Goal: Complete application form: Complete application form

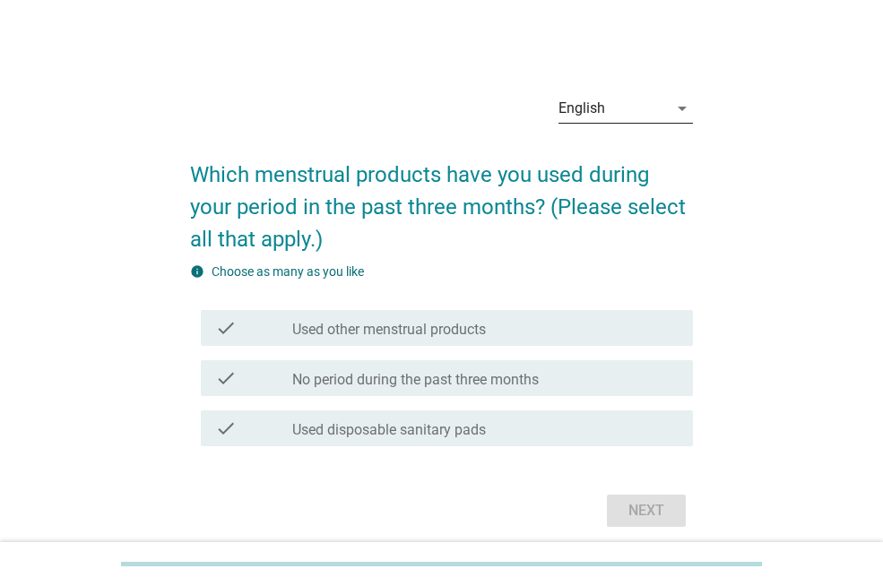
click at [644, 109] on div "English" at bounding box center [613, 108] width 109 height 29
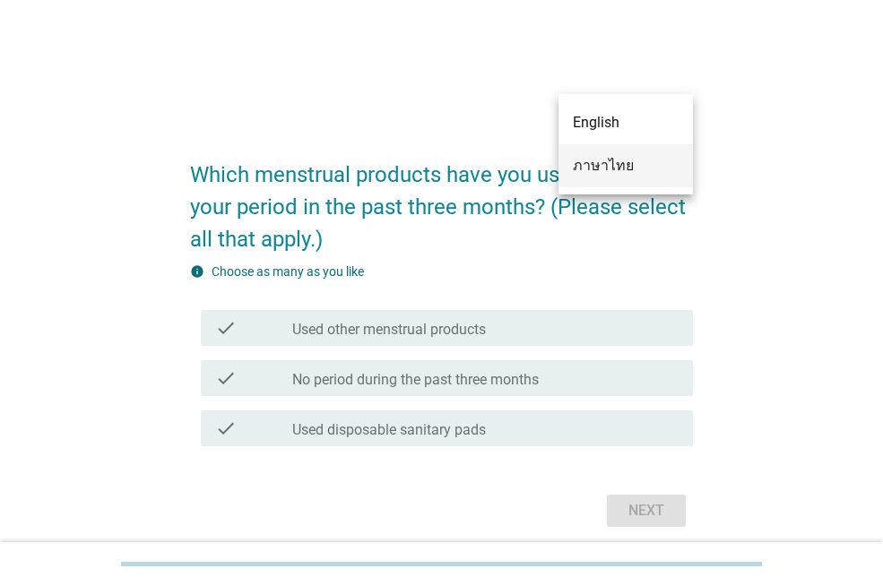
click at [633, 160] on div "ภาษาไทย" at bounding box center [626, 166] width 106 height 22
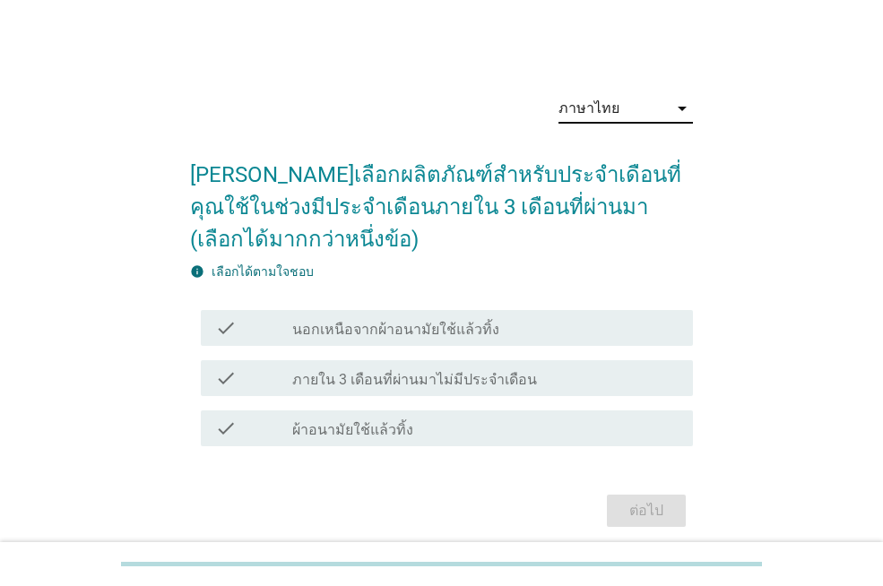
click at [439, 416] on div "check check_box_outline_blank ผ้าอนามัยใช้แล้วทิ้ง" at bounding box center [447, 429] width 492 height 36
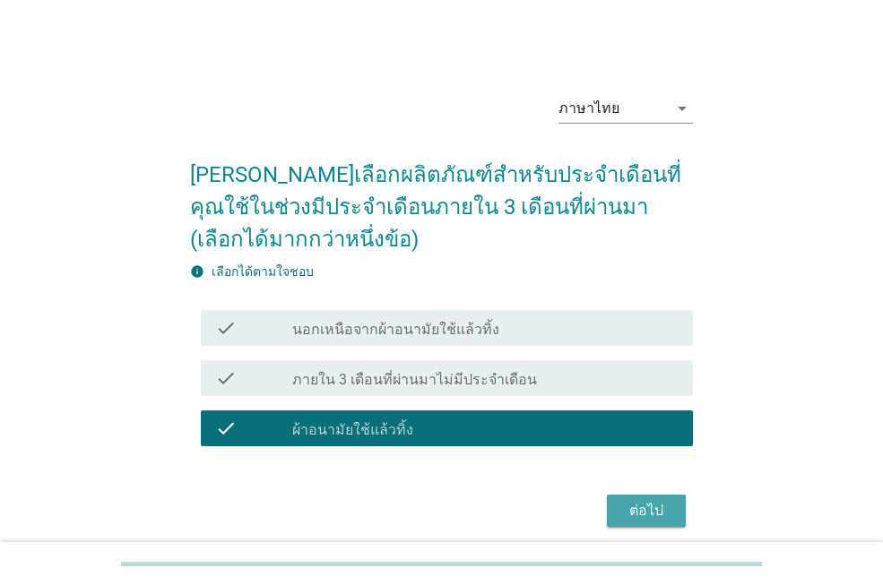
click at [657, 512] on div "ต่อไป" at bounding box center [646, 511] width 50 height 22
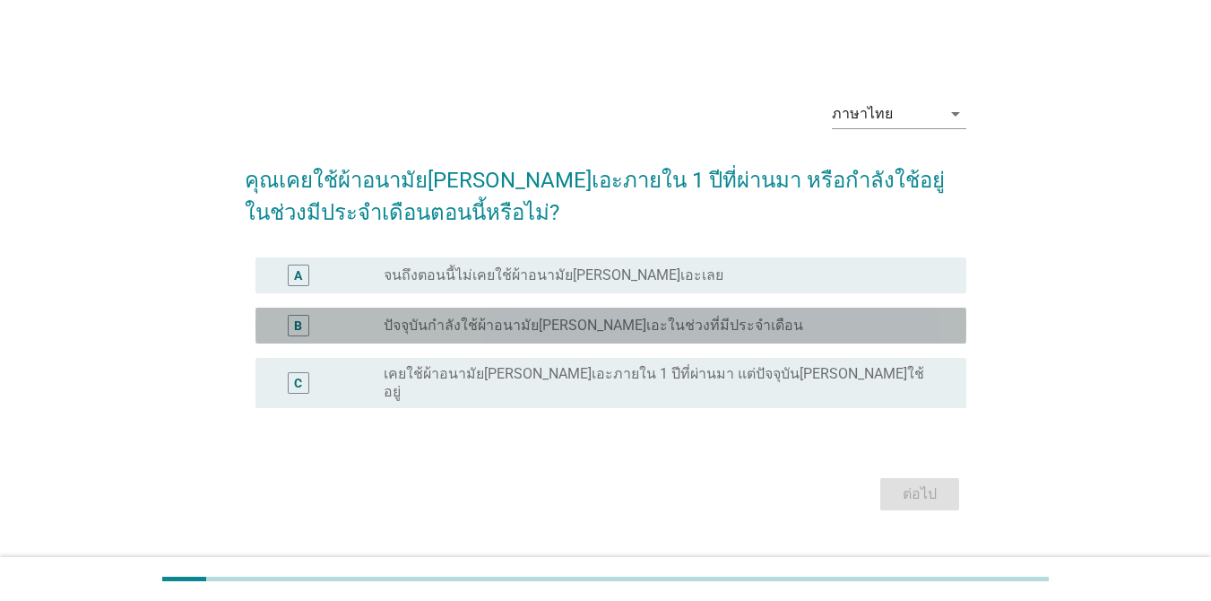
click at [628, 328] on label "ปัจจุบันกำลังใช้ผ้าอนามัย[PERSON_NAME]เอะในช่วงที่มีประจำเดือน" at bounding box center [594, 325] width 420 height 18
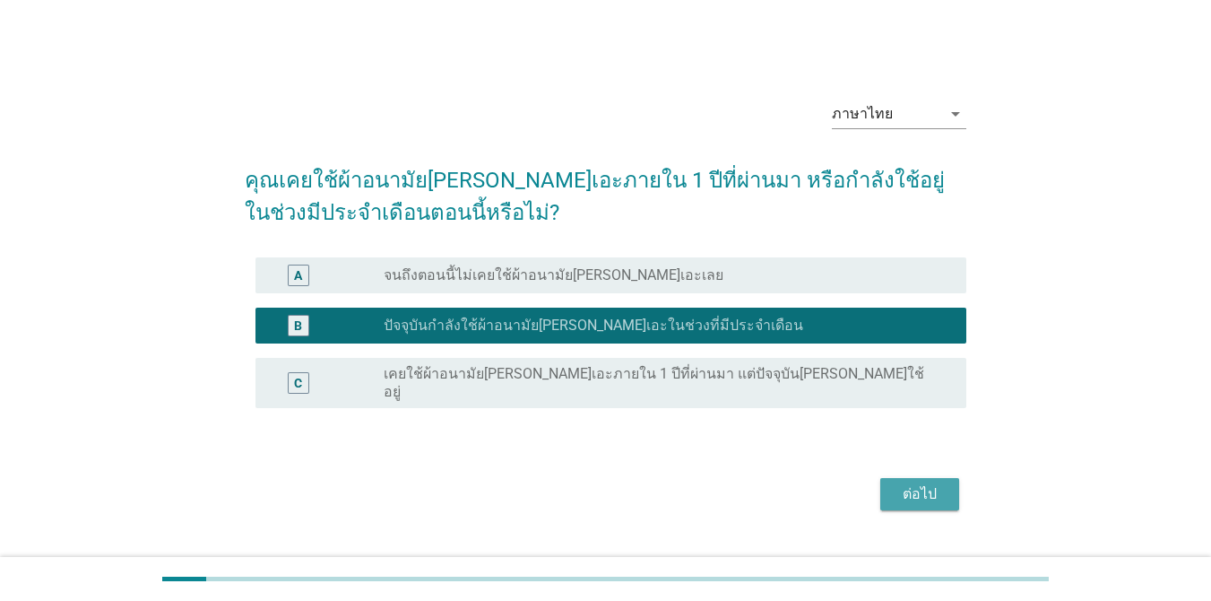
click at [882, 483] on div "ต่อไป" at bounding box center [920, 494] width 50 height 22
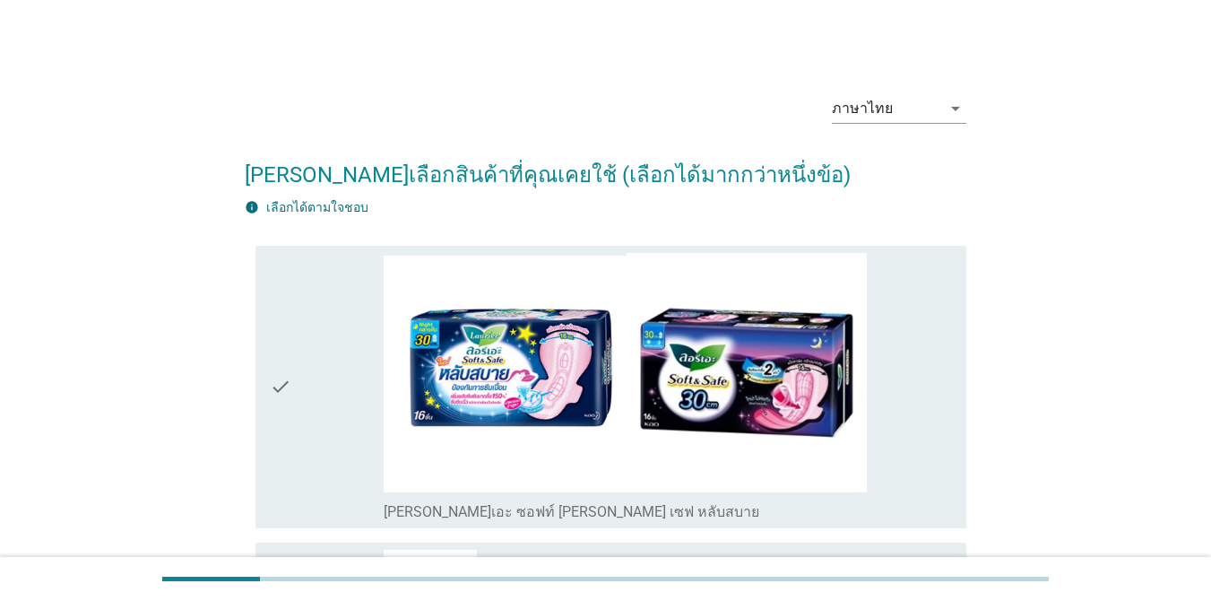
click at [871, 440] on div "check_box_outline_blank [PERSON_NAME]เอะ ซอฟท์ [PERSON_NAME] เซฟ หลับสบาย" at bounding box center [668, 387] width 568 height 268
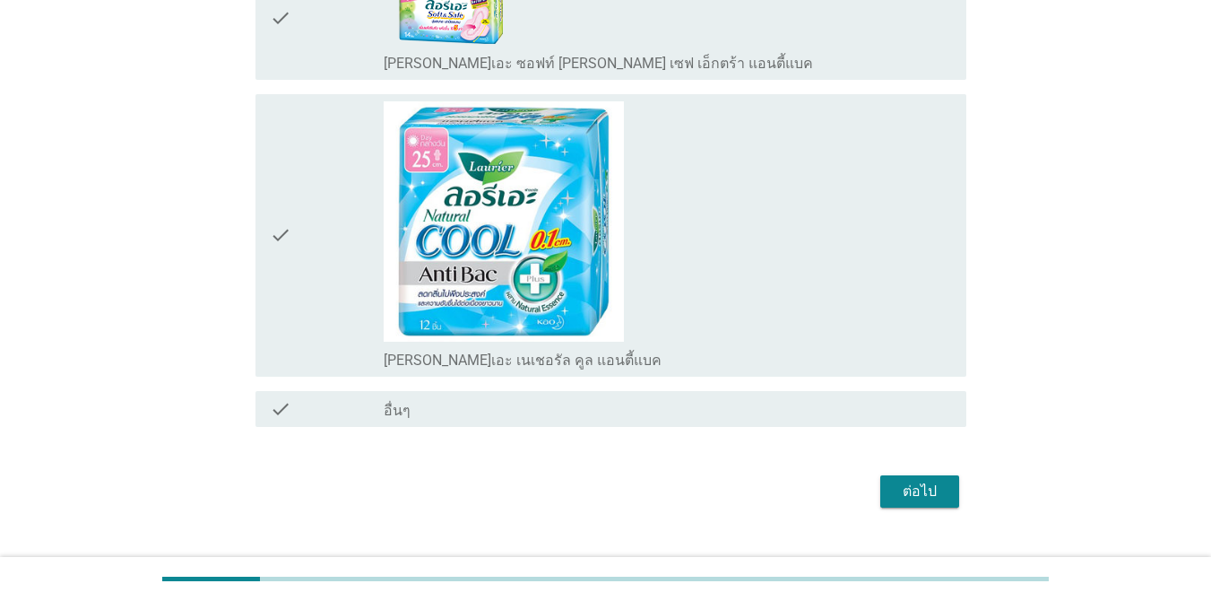
scroll to position [4317, 0]
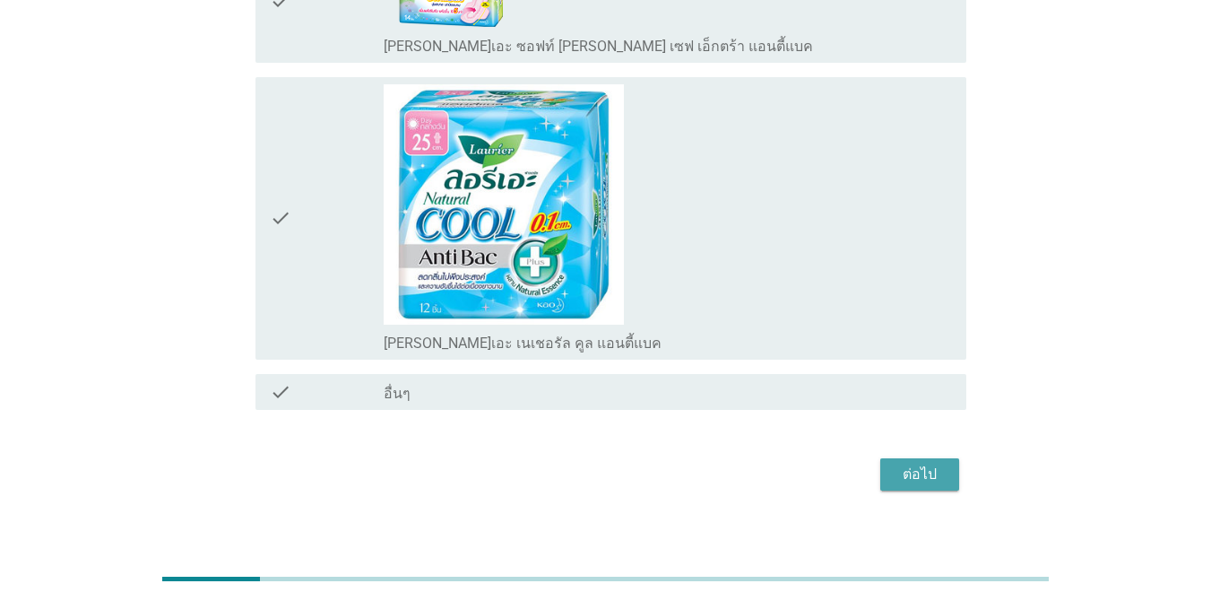
click at [882, 464] on div "ต่อไป" at bounding box center [920, 475] width 50 height 22
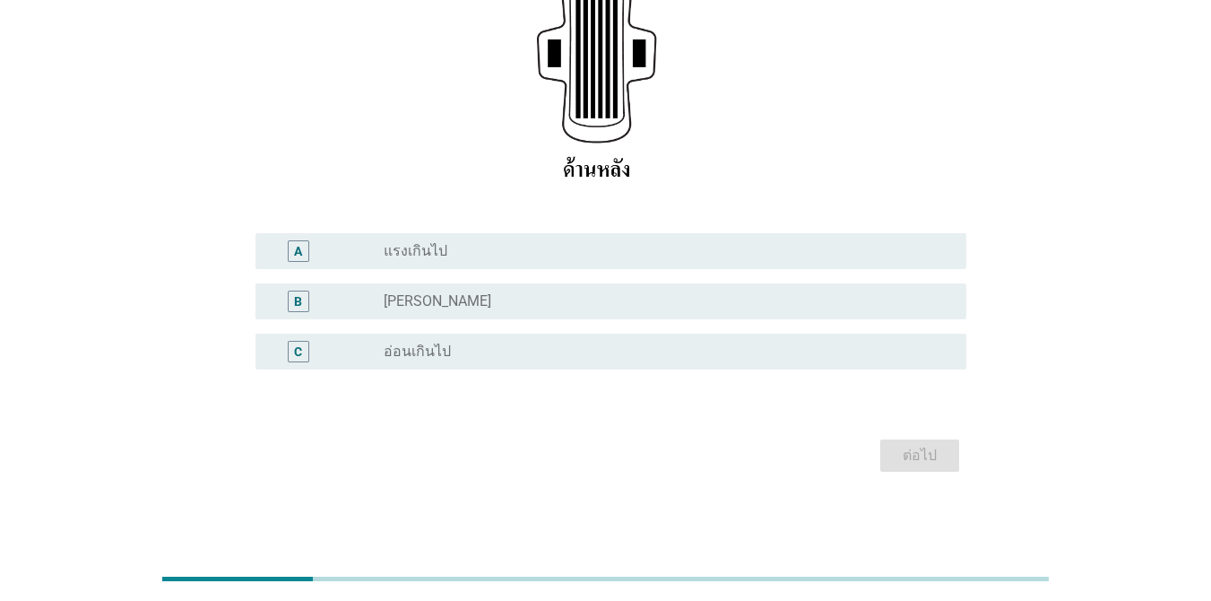
scroll to position [0, 0]
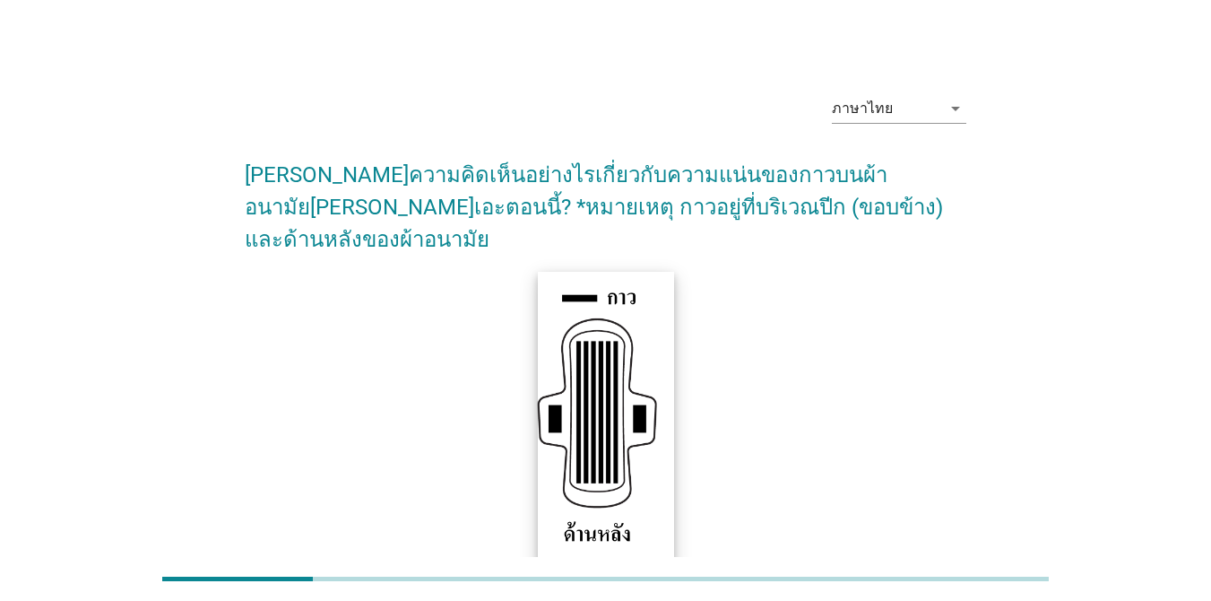
click at [651, 334] on img at bounding box center [605, 420] width 136 height 298
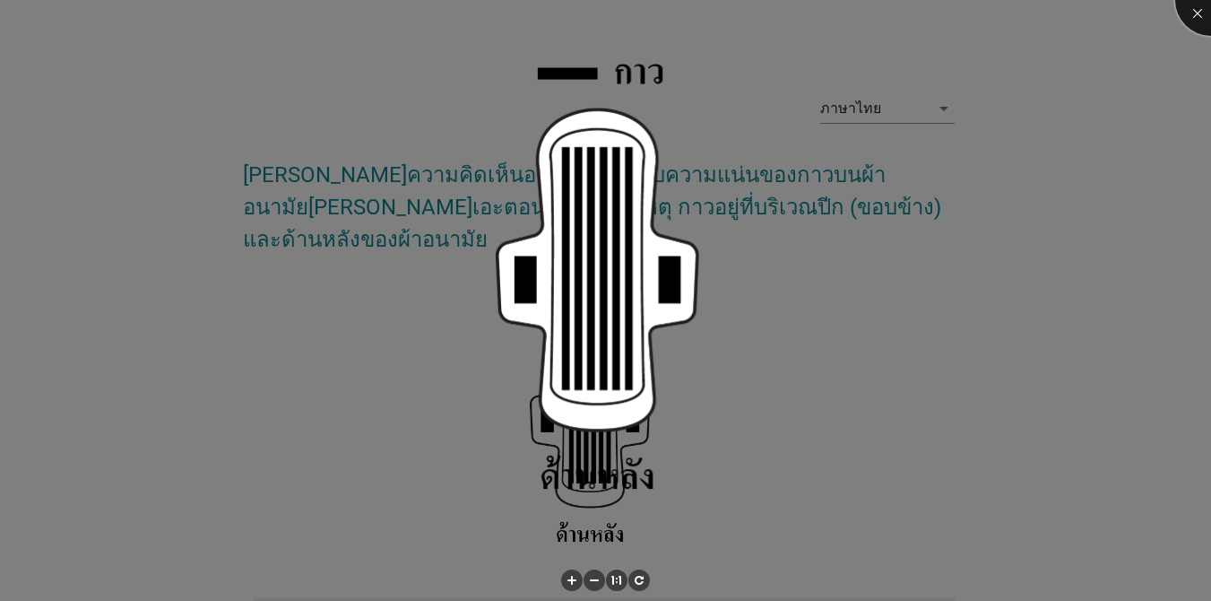
click at [882, 14] on div at bounding box center [1211, 0] width 72 height 72
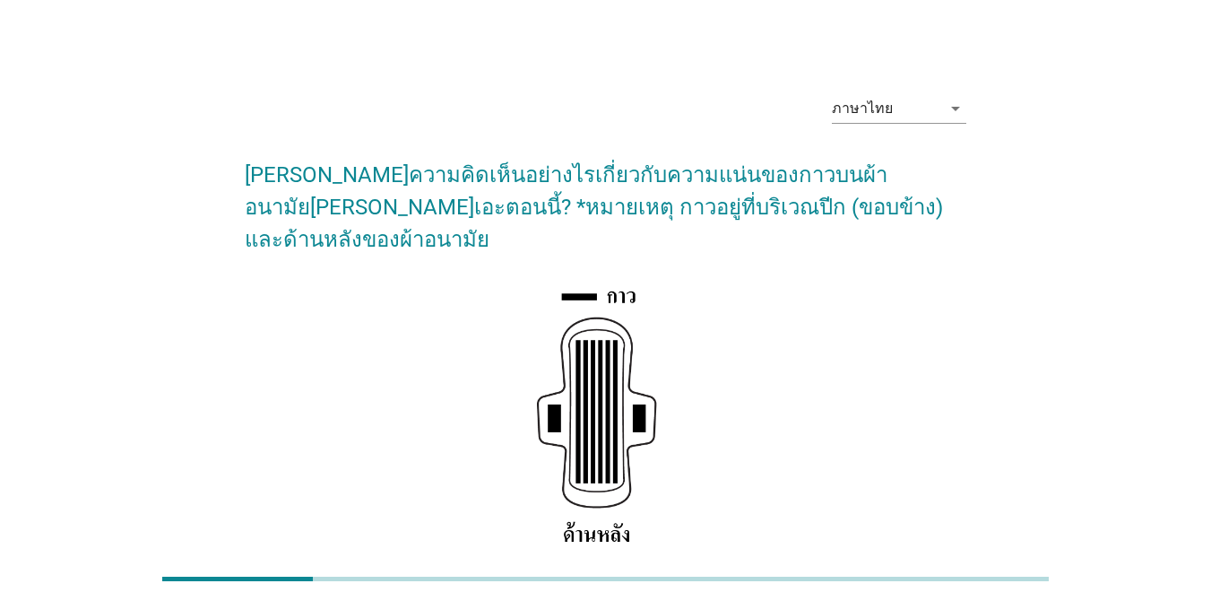
scroll to position [333, 0]
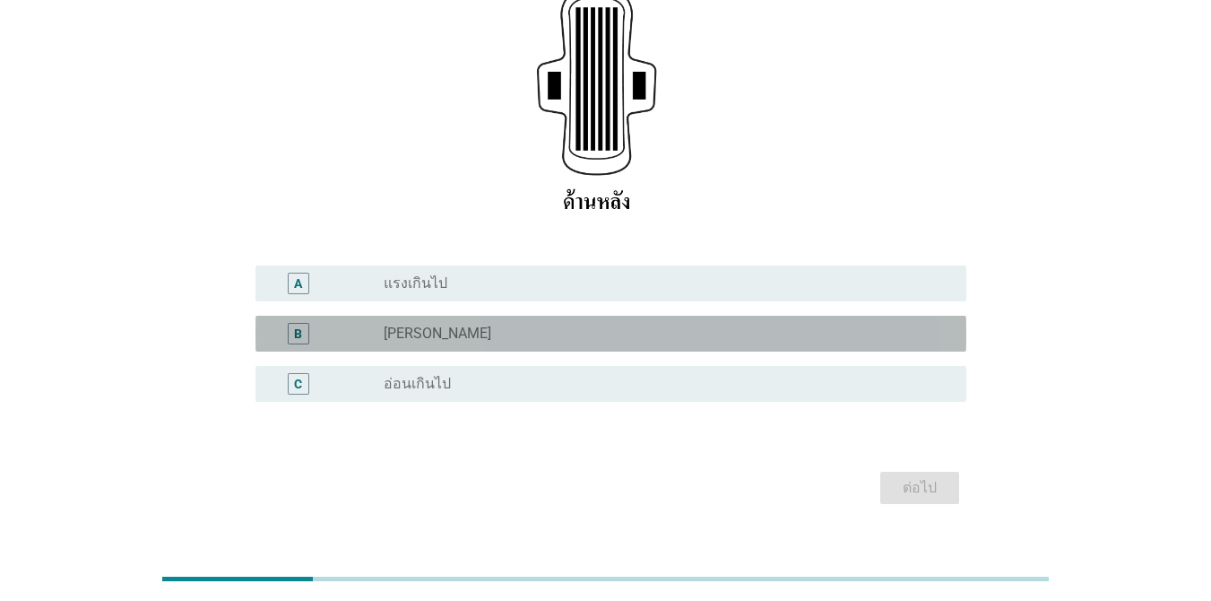
click at [637, 323] on div "radio_button_unchecked [PERSON_NAME]" at bounding box center [668, 334] width 568 height 22
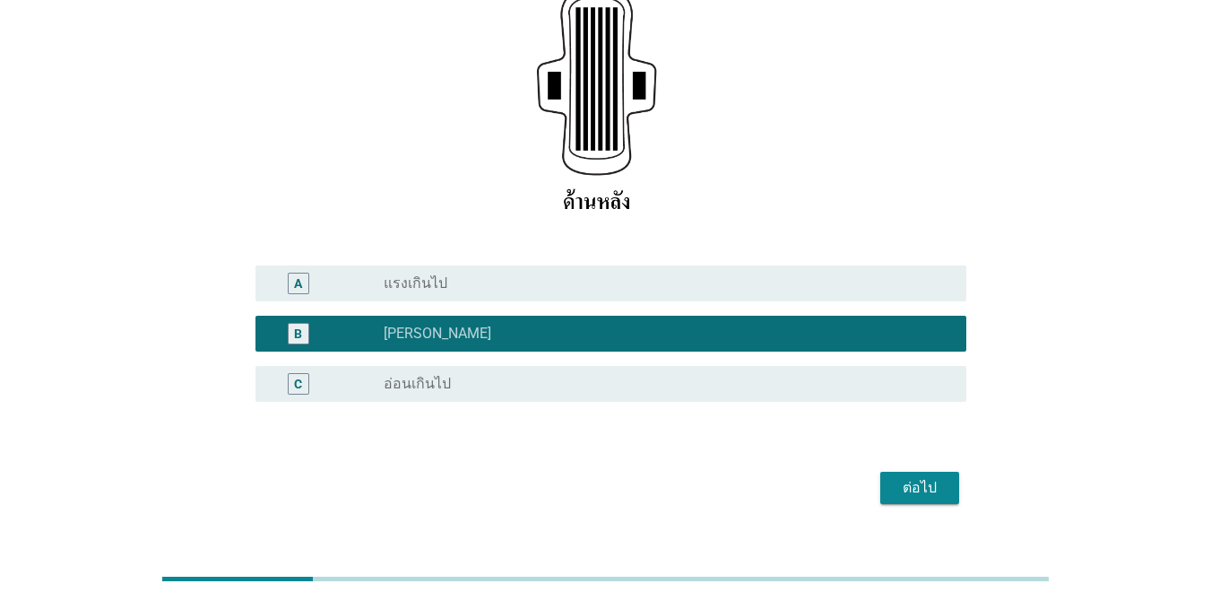
click at [882, 477] on div "ต่อไป" at bounding box center [920, 488] width 50 height 22
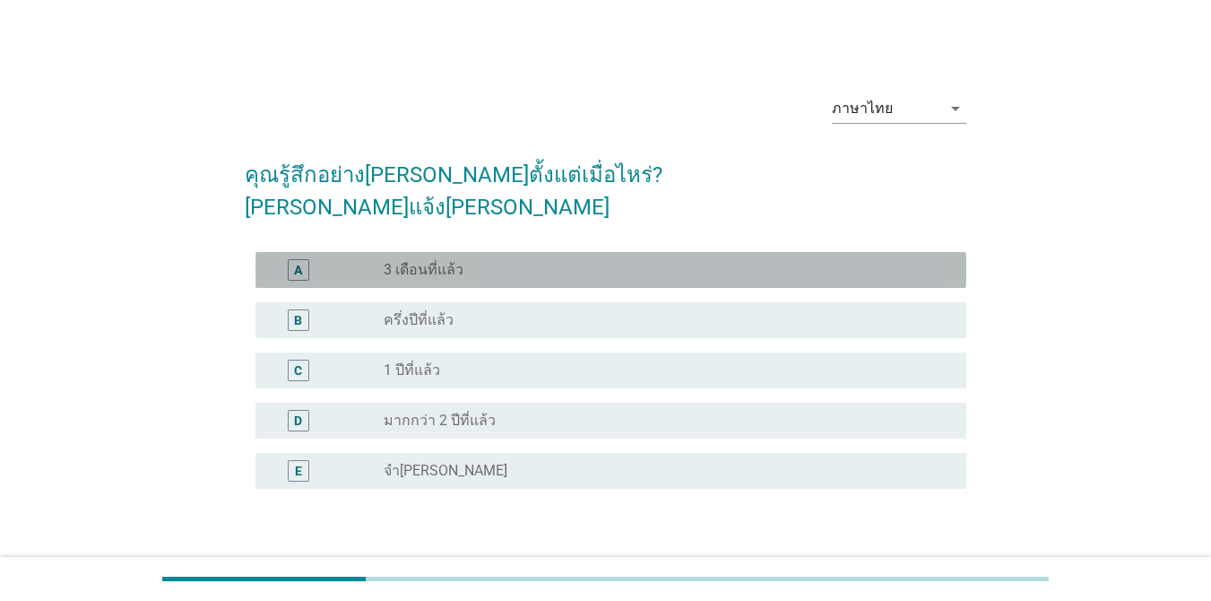
click at [880, 261] on div "radio_button_unchecked 3 เดือนที่แล้ว" at bounding box center [661, 270] width 554 height 18
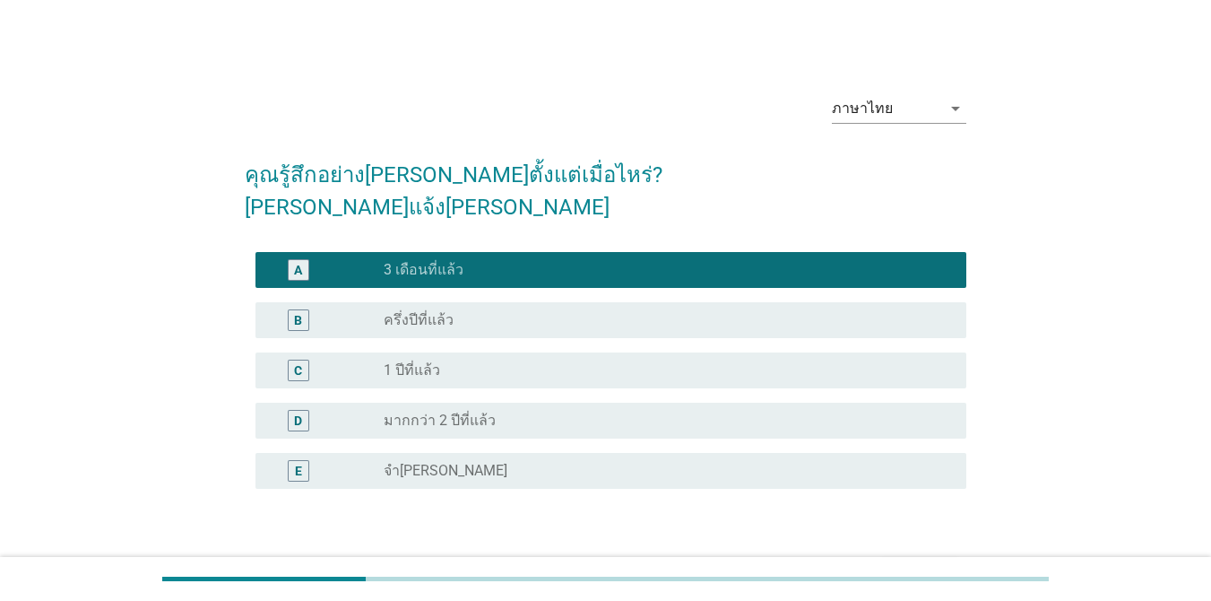
click at [882, 564] on div "ต่อไป" at bounding box center [920, 575] width 50 height 22
click at [882, 553] on div "ต่อไป" at bounding box center [606, 574] width 722 height 43
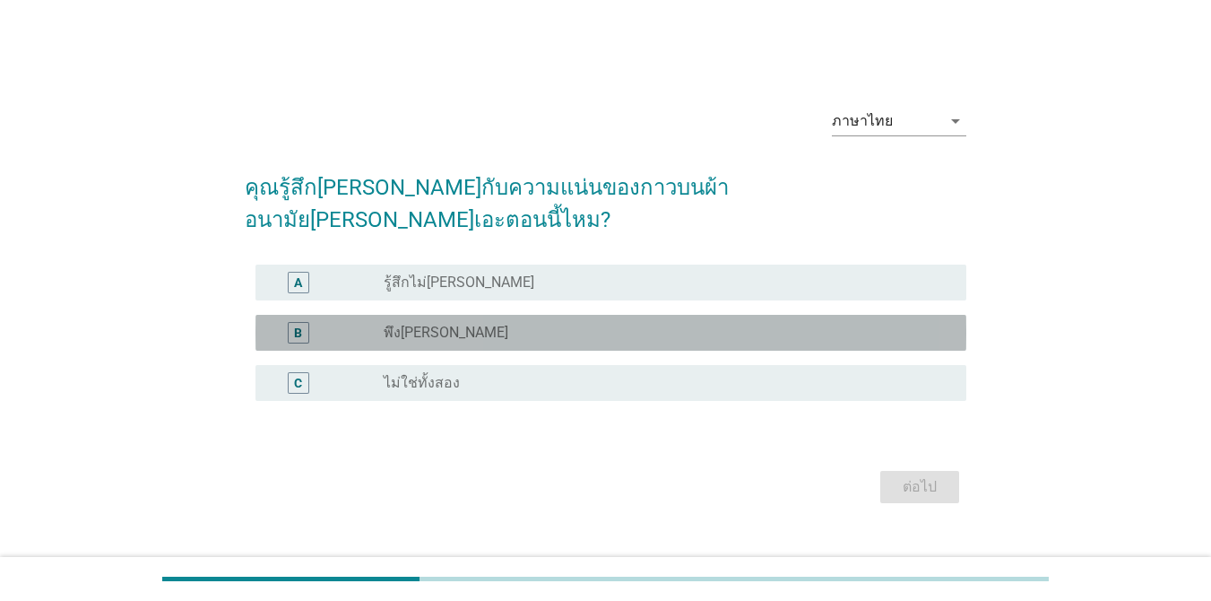
click at [794, 324] on div "radio_button_unchecked พึง[PERSON_NAME]" at bounding box center [661, 333] width 554 height 18
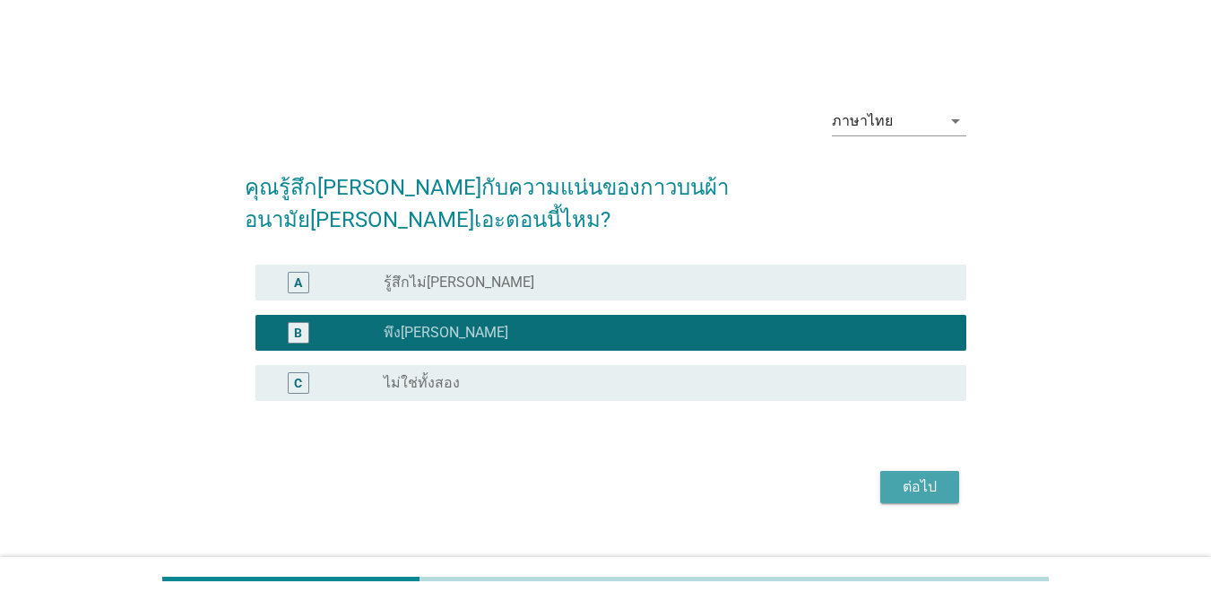
click at [882, 476] on div "ต่อไป" at bounding box center [920, 487] width 50 height 22
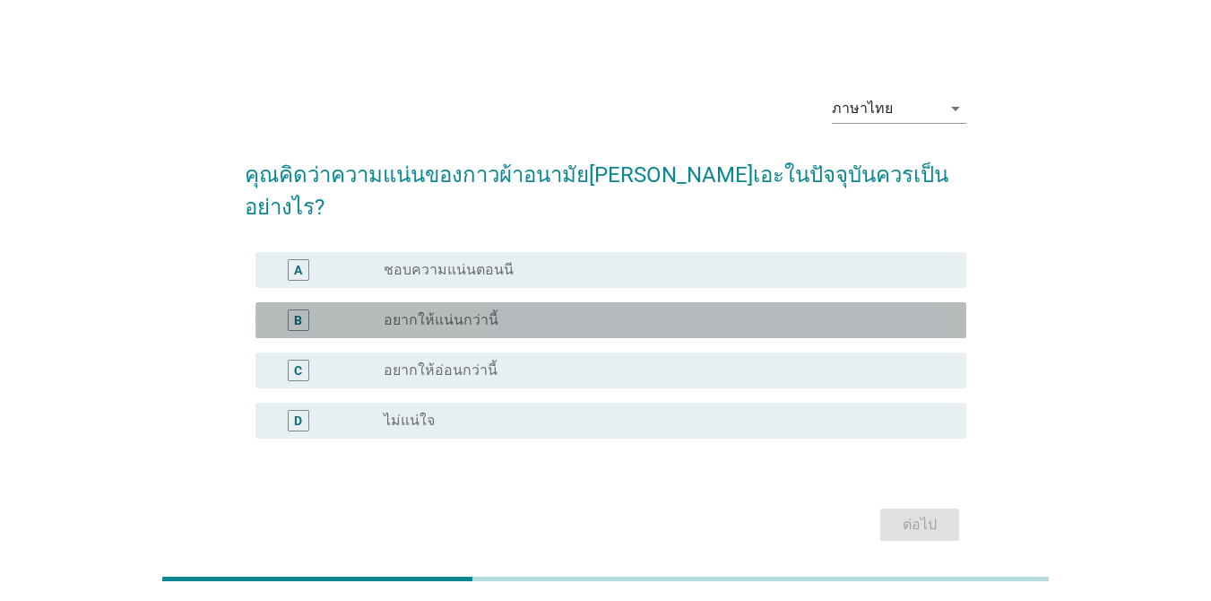
click at [874, 311] on div "radio_button_unchecked อยากให้แน่นกว่านี้" at bounding box center [661, 320] width 554 height 18
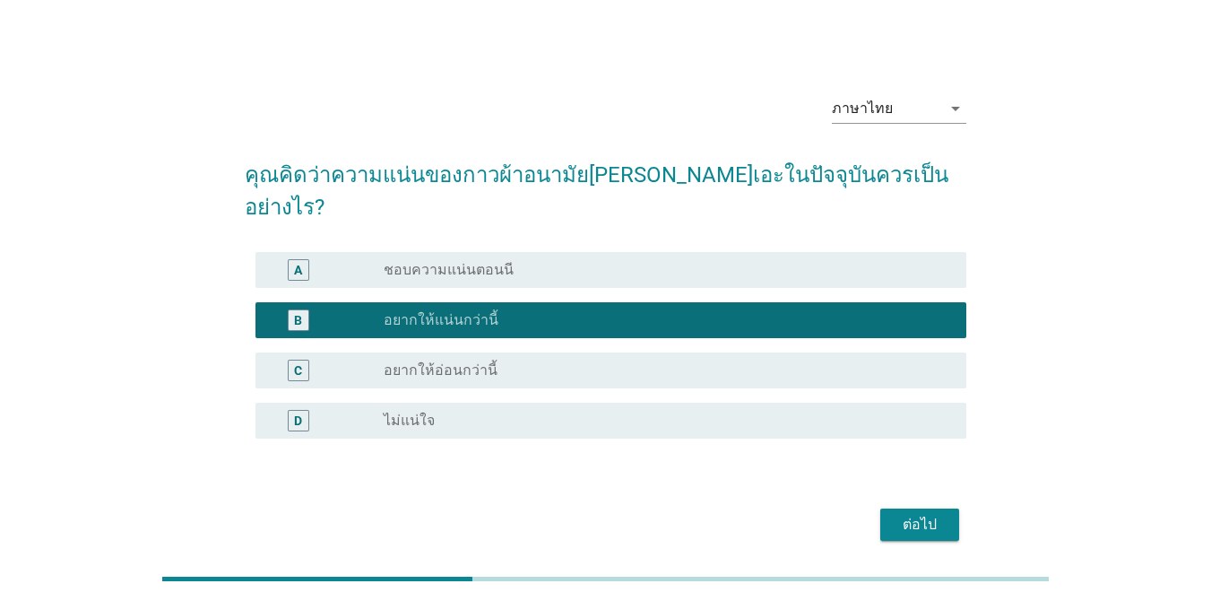
click at [882, 465] on form "คุณคิดว่าความแน่นของกาวผ้าอนามัย[PERSON_NAME]เอะในปัจจุบันควรเป็นอย่างไร? A rad…" at bounding box center [606, 343] width 722 height 405
click at [882, 514] on div "ต่อไป" at bounding box center [920, 525] width 50 height 22
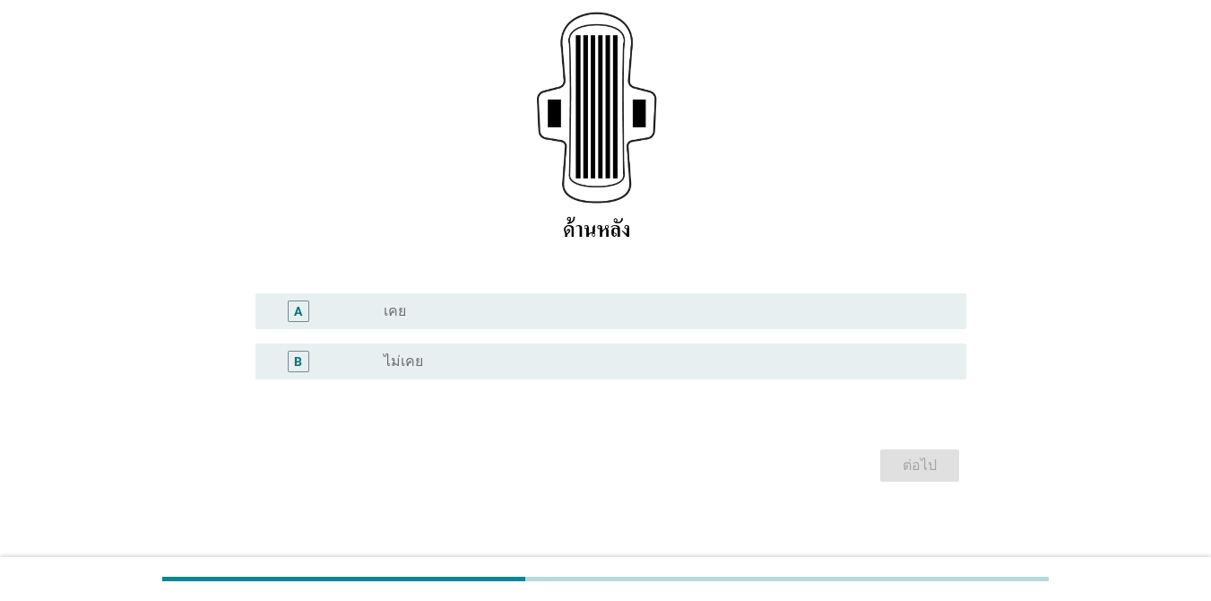
scroll to position [282, 0]
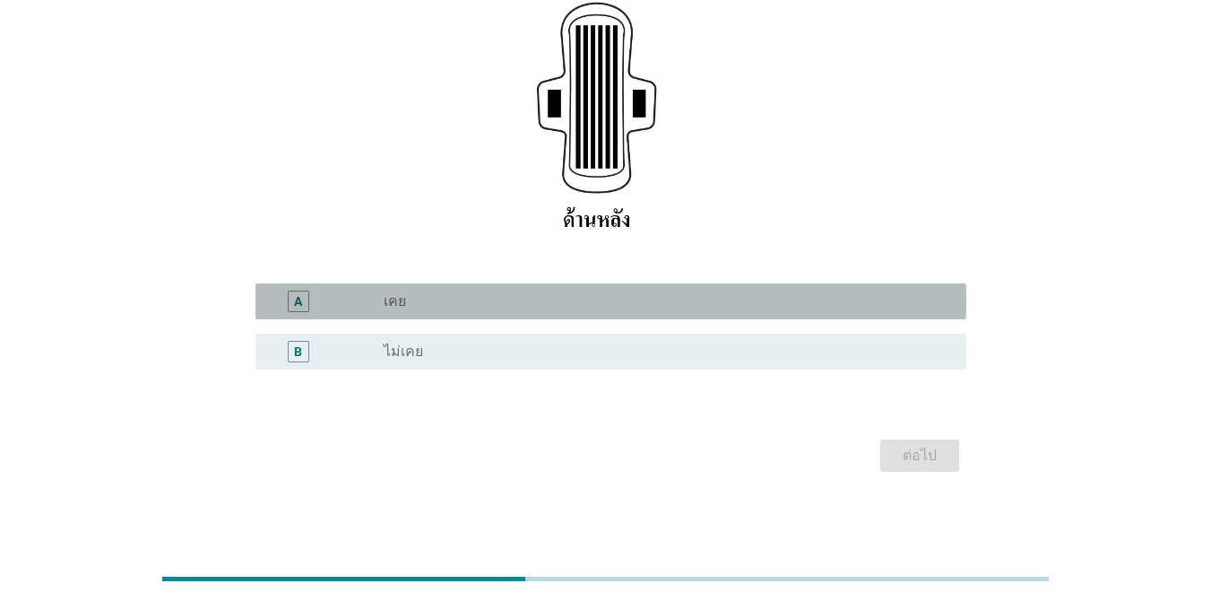
click at [805, 309] on div "radio_button_unchecked เคย" at bounding box center [661, 301] width 554 height 18
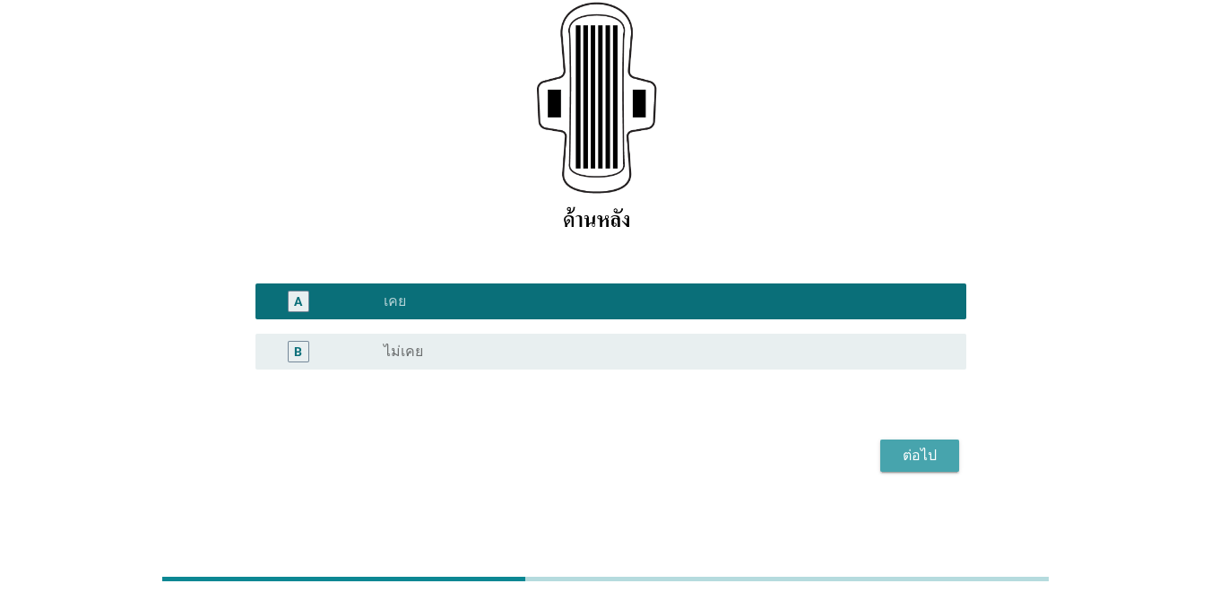
click at [882, 455] on div "ต่อไป" at bounding box center [920, 456] width 50 height 22
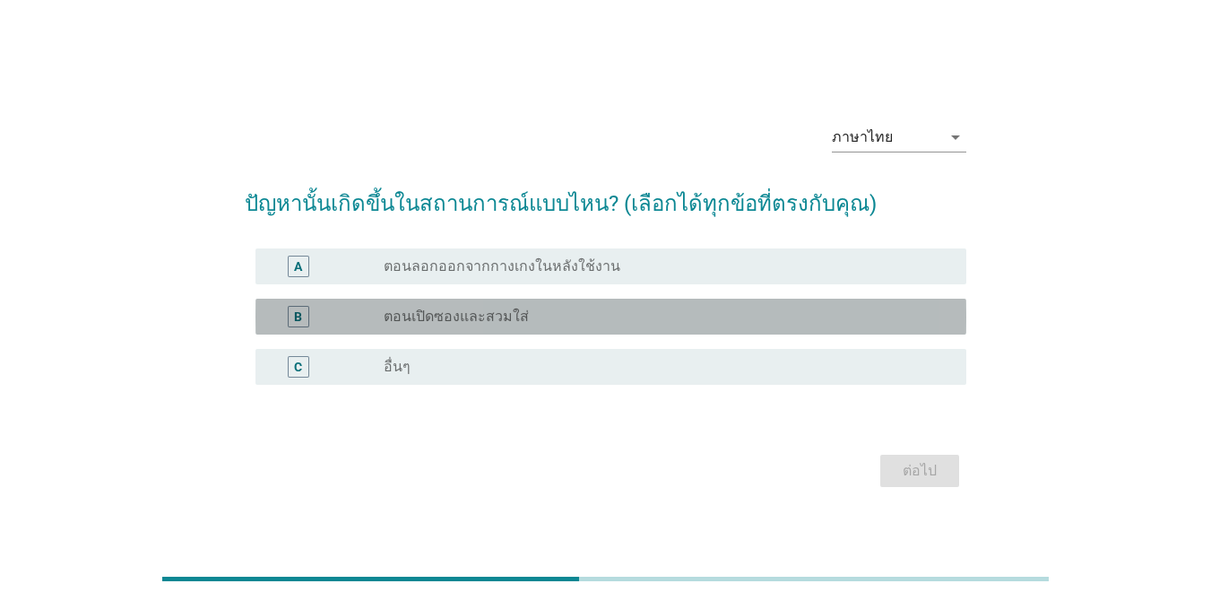
click at [799, 306] on div "radio_button_unchecked ตอนเปิดซองและสวมใส่" at bounding box center [668, 317] width 568 height 22
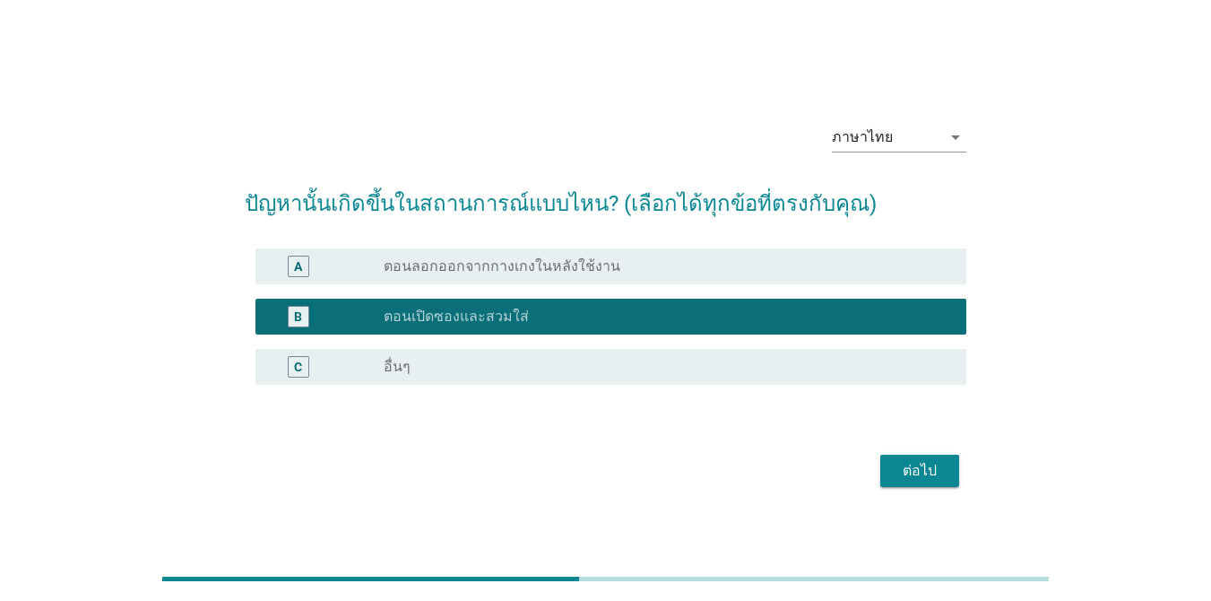
click at [828, 274] on div "radio_button_unchecked ตอนลอกออกจากกางเกงในหลังใช้งาน" at bounding box center [661, 266] width 554 height 18
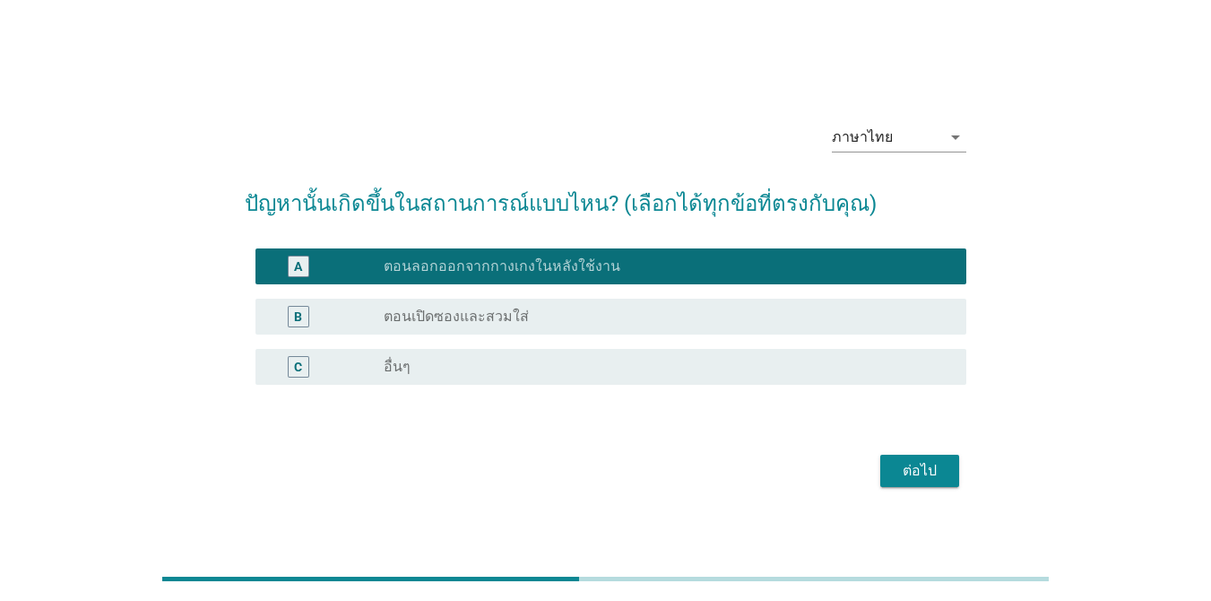
click at [882, 456] on button "ต่อไป" at bounding box center [919, 471] width 79 height 32
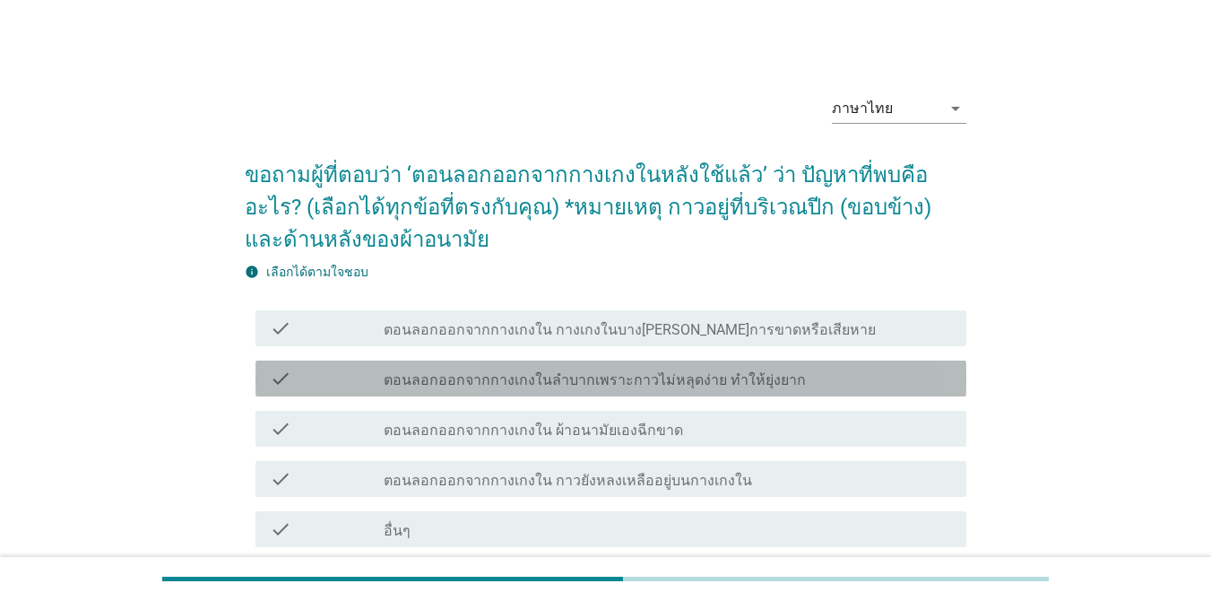
click at [882, 395] on div "check check_box_outline_blank ตอนลอกออกจากกางเกงในลำบากเพราะกาวไม่หลุดง่าย ทำให…" at bounding box center [611, 378] width 711 height 36
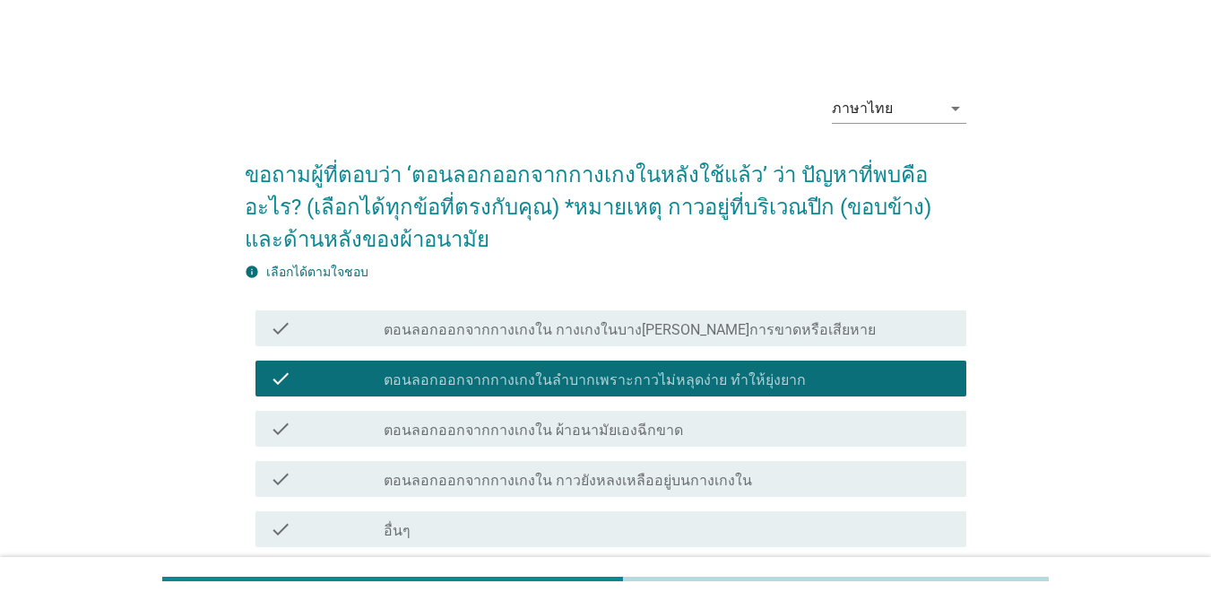
click at [882, 395] on div "check check_box_outline_blank ตอนลอกออกจากกางเกงในลำบากเพราะกาวไม่หลุดง่าย ทำให…" at bounding box center [611, 378] width 711 height 36
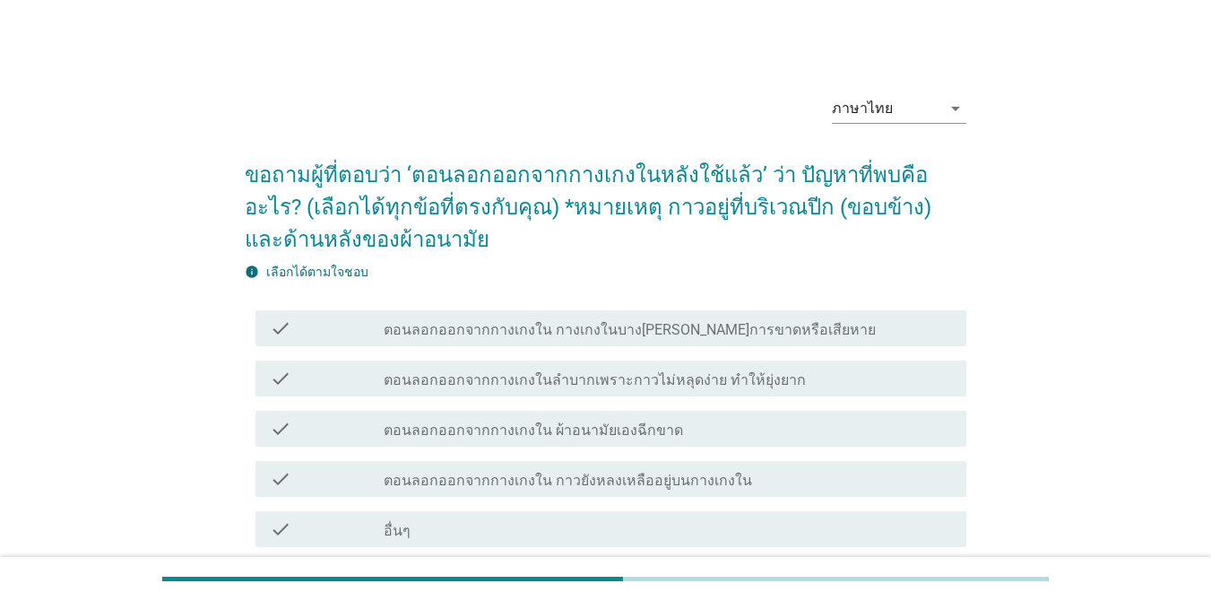
click at [882, 395] on div "check check_box_outline_blank ตอนลอกออกจากกางเกงในลำบากเพราะกาวไม่หลุดง่าย ทำให…" at bounding box center [611, 378] width 711 height 36
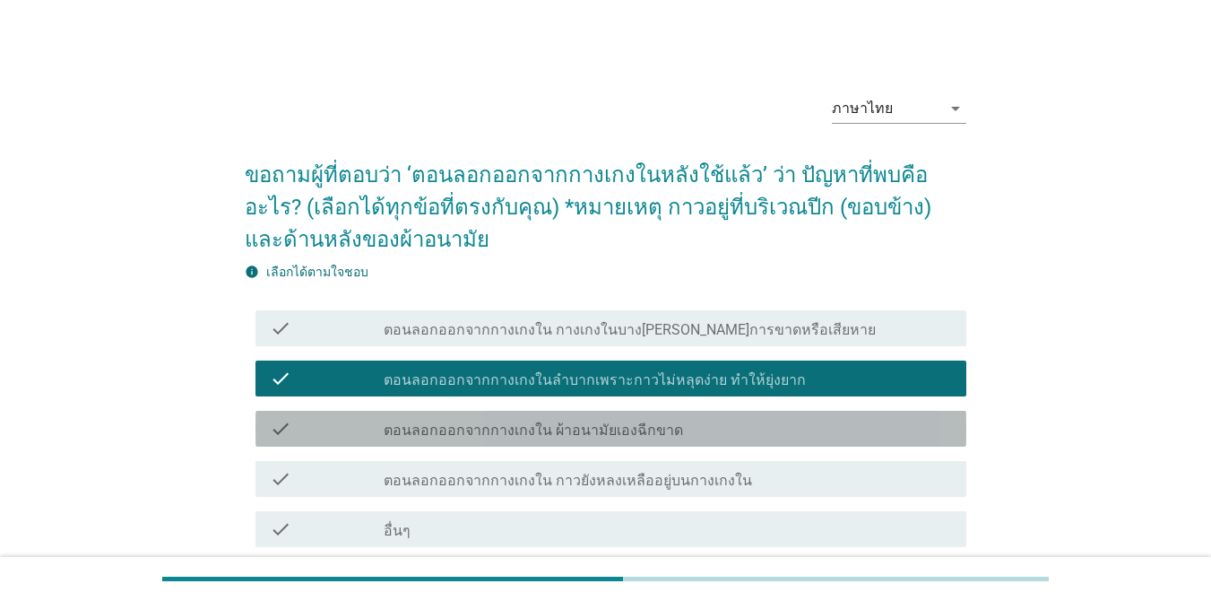
click at [877, 420] on div "check_box_outline_blank ตอนลอกออกจากกางเกงใน ผ้าอนามัยเองฉีกขาด" at bounding box center [668, 429] width 568 height 22
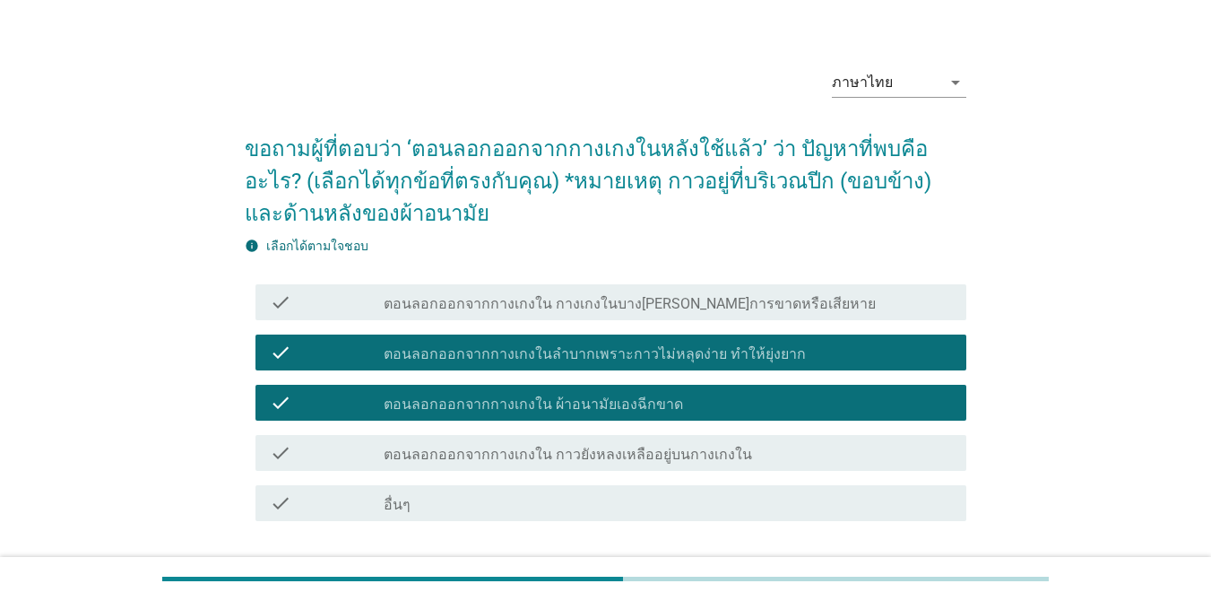
scroll to position [155, 0]
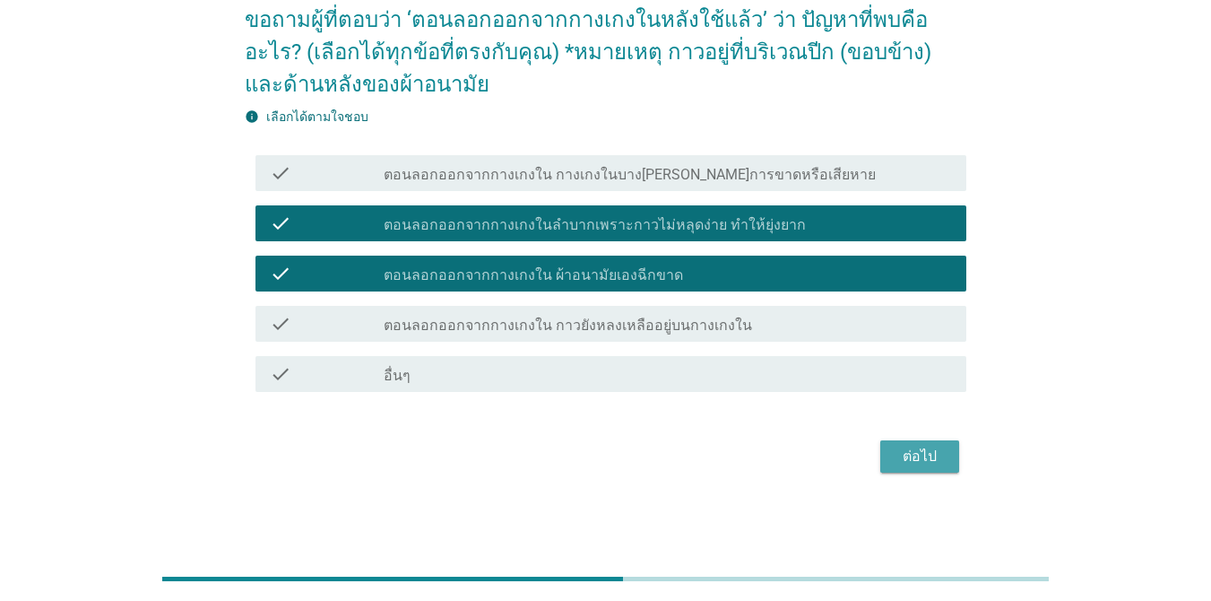
click at [882, 446] on div "ต่อไป" at bounding box center [920, 457] width 50 height 22
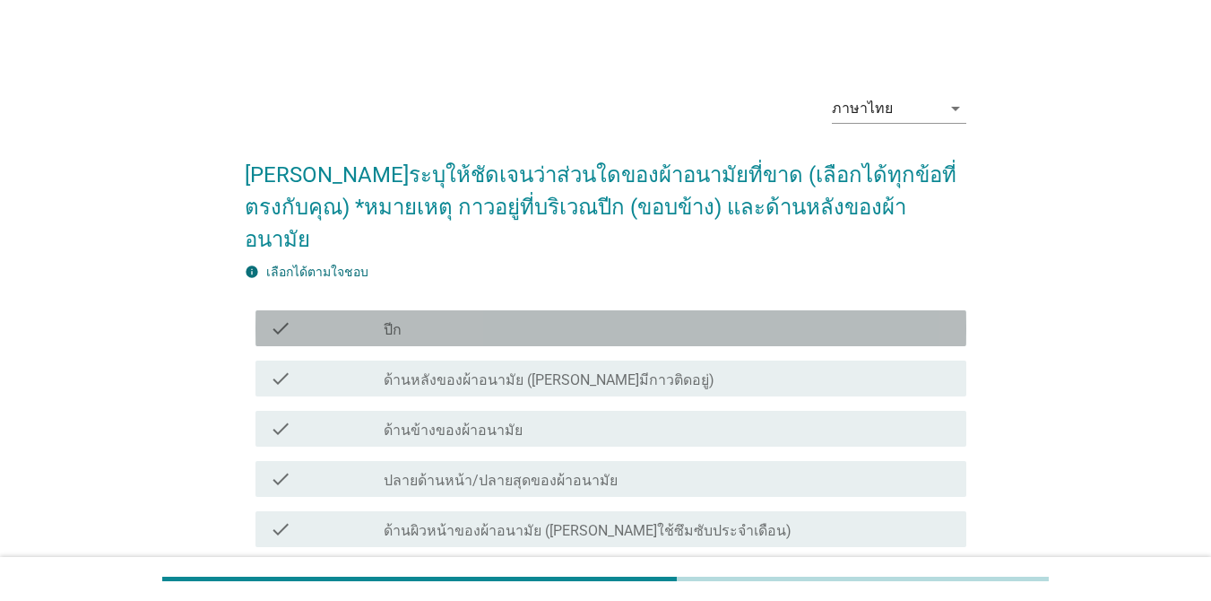
click at [882, 317] on div "check_box_outline_blank ปีก" at bounding box center [668, 328] width 568 height 22
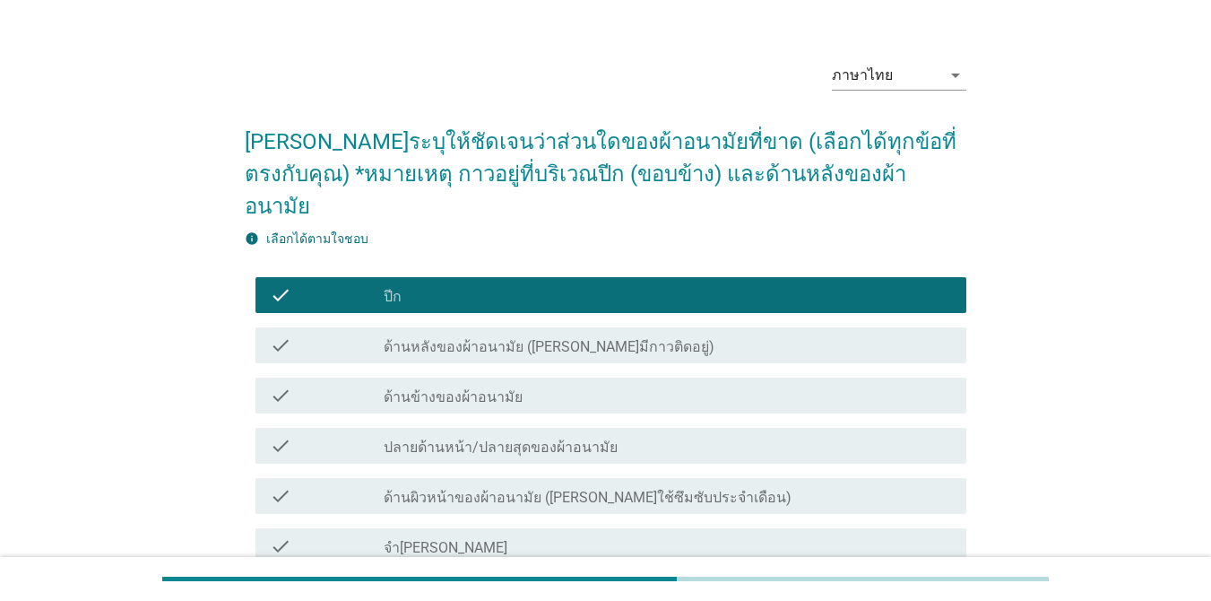
scroll to position [36, 0]
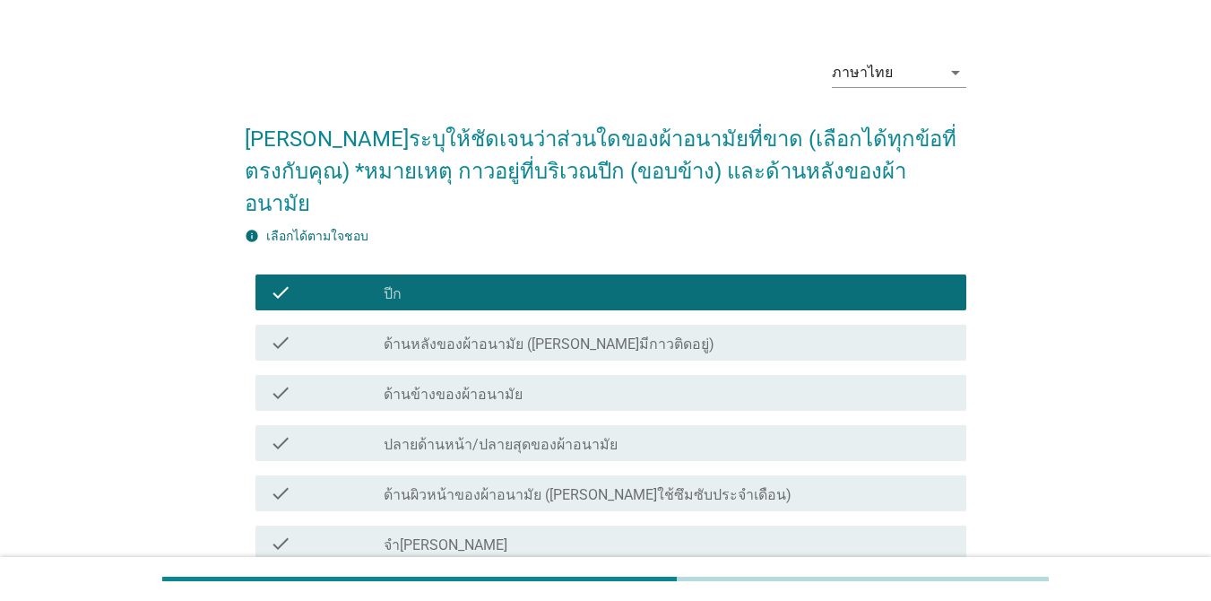
click at [882, 332] on div "check_box_outline_blank ด้านหลังของผ้าอนามัย ([PERSON_NAME]มีกาวติดอยู่)" at bounding box center [668, 343] width 568 height 22
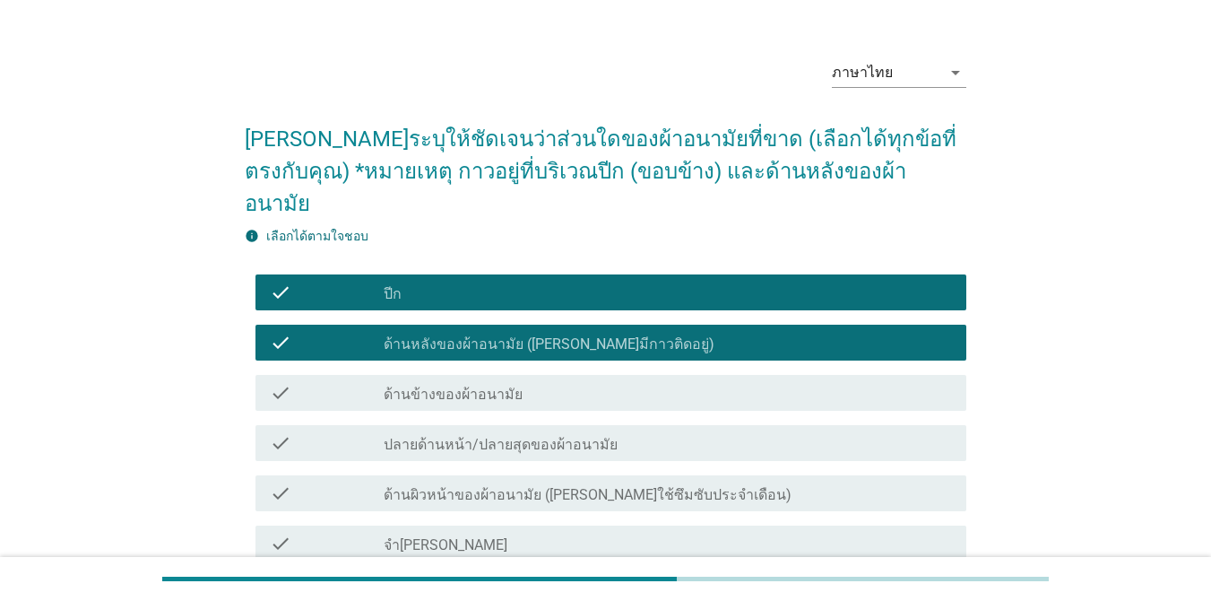
scroll to position [173, 0]
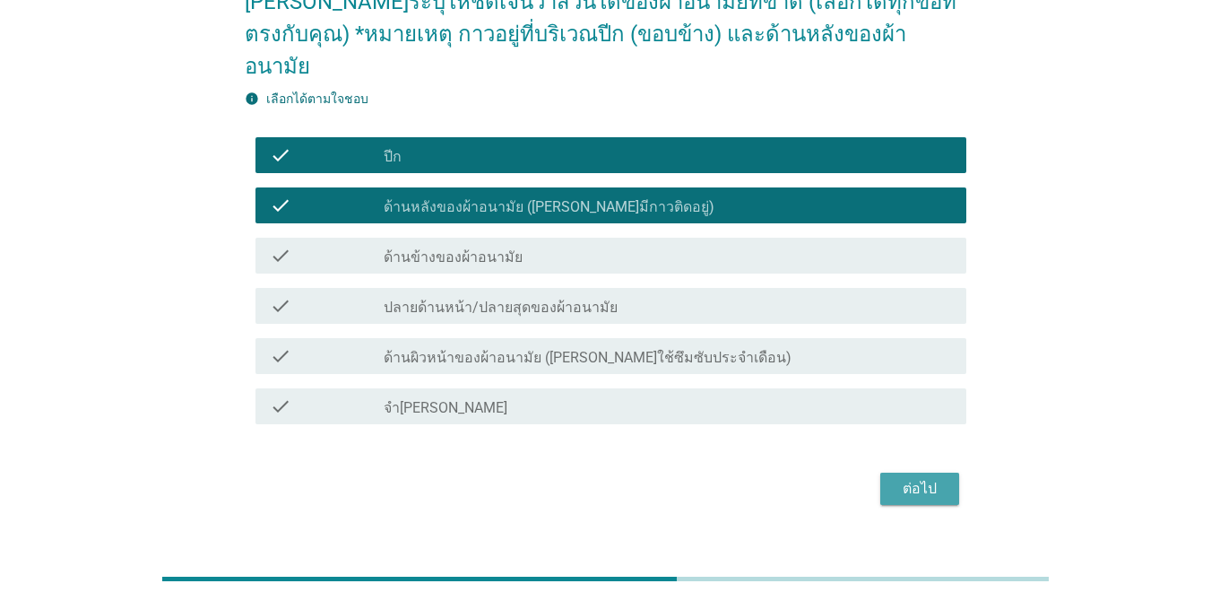
click at [882, 478] on div "ต่อไป" at bounding box center [920, 489] width 50 height 22
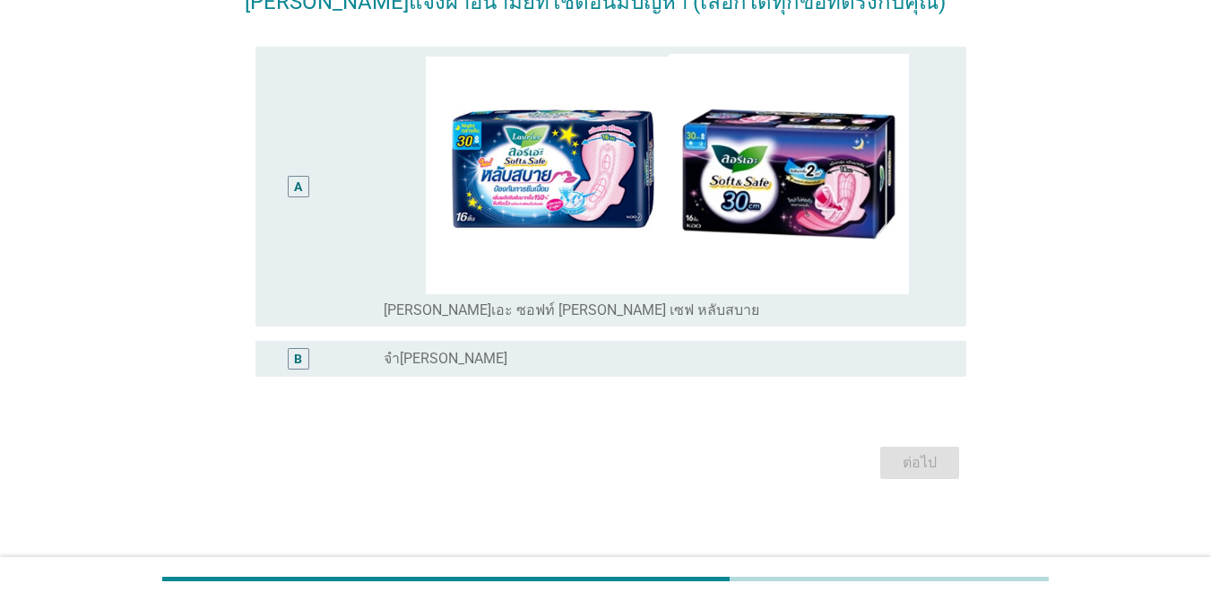
scroll to position [0, 0]
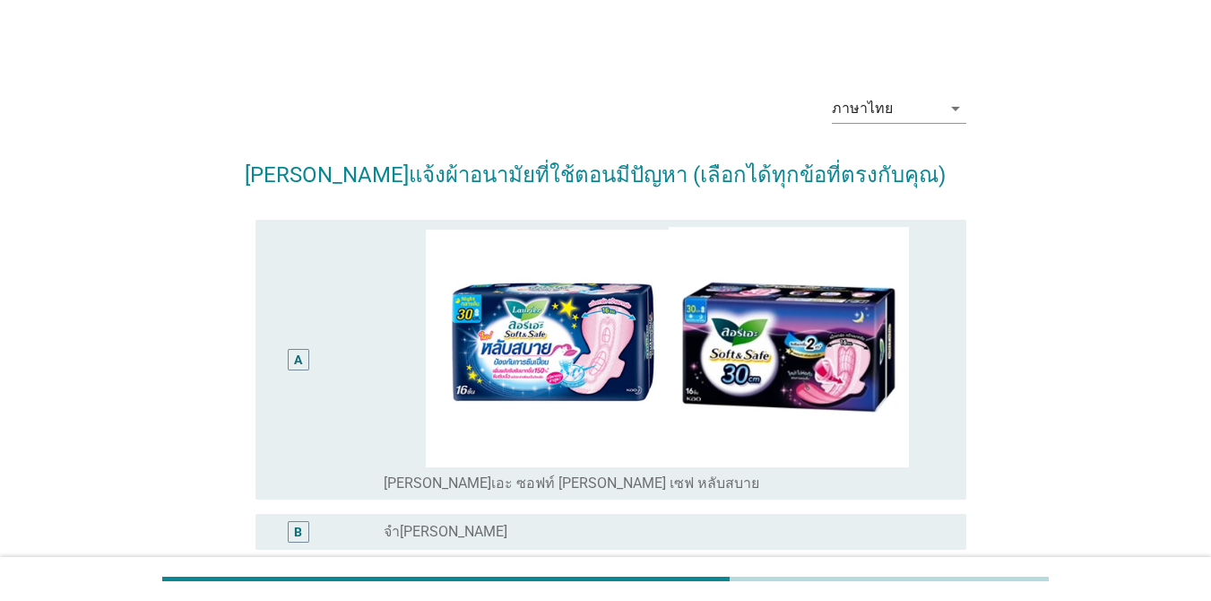
click at [882, 462] on img at bounding box center [668, 347] width 568 height 240
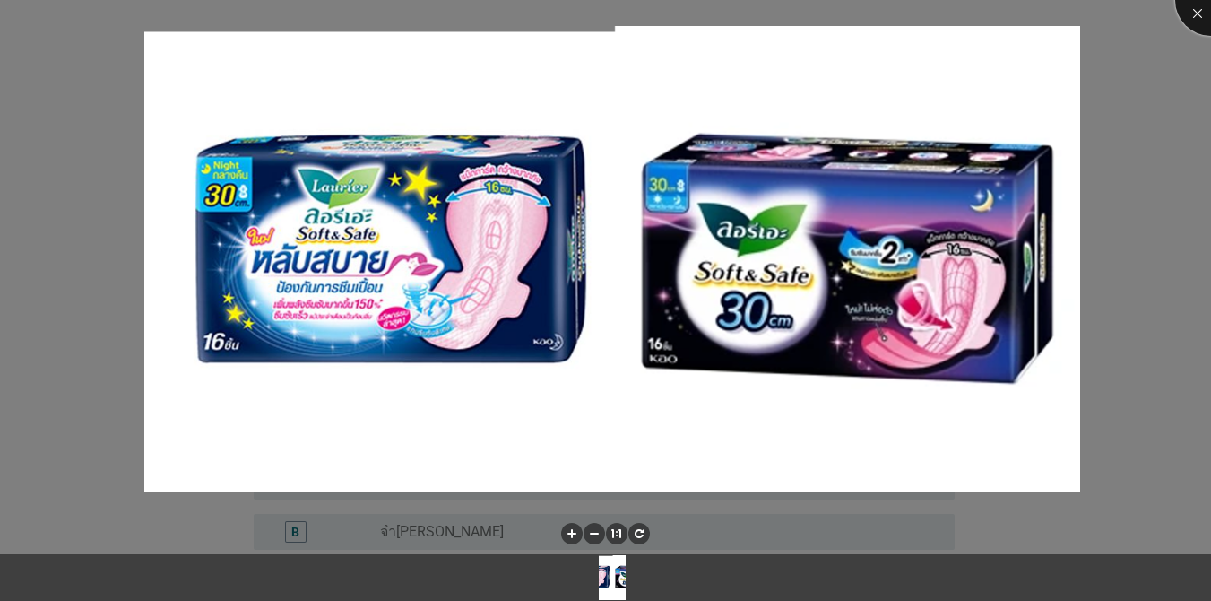
click at [882, 9] on div at bounding box center [1211, 0] width 72 height 72
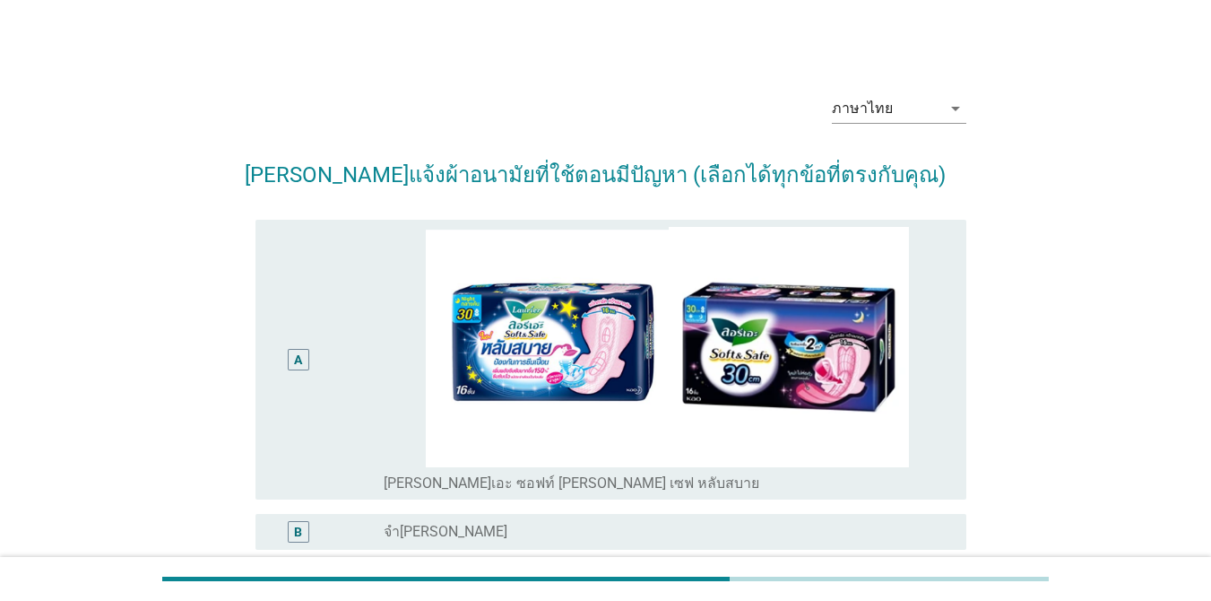
click at [346, 327] on div "A" at bounding box center [327, 359] width 114 height 265
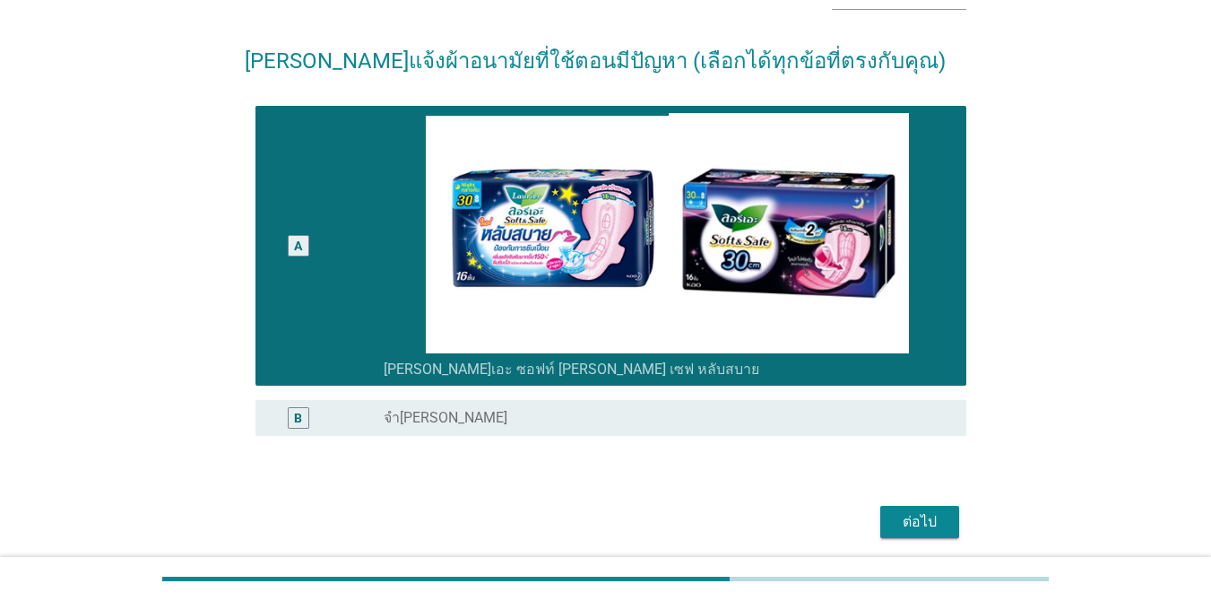
scroll to position [179, 0]
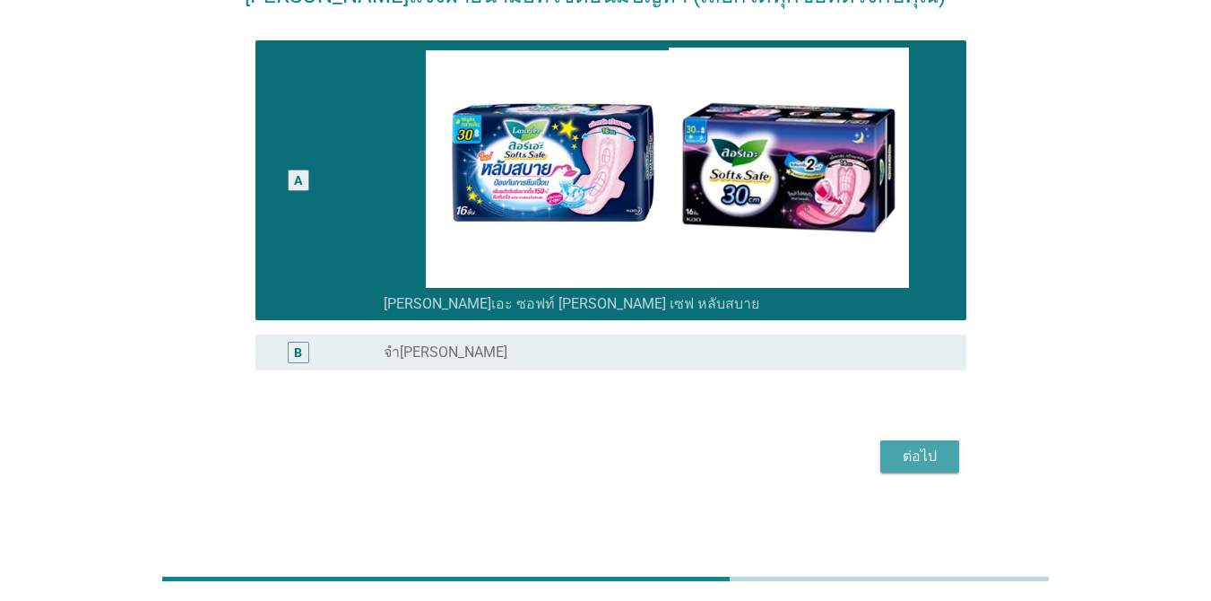
click at [882, 443] on button "ต่อไป" at bounding box center [919, 456] width 79 height 32
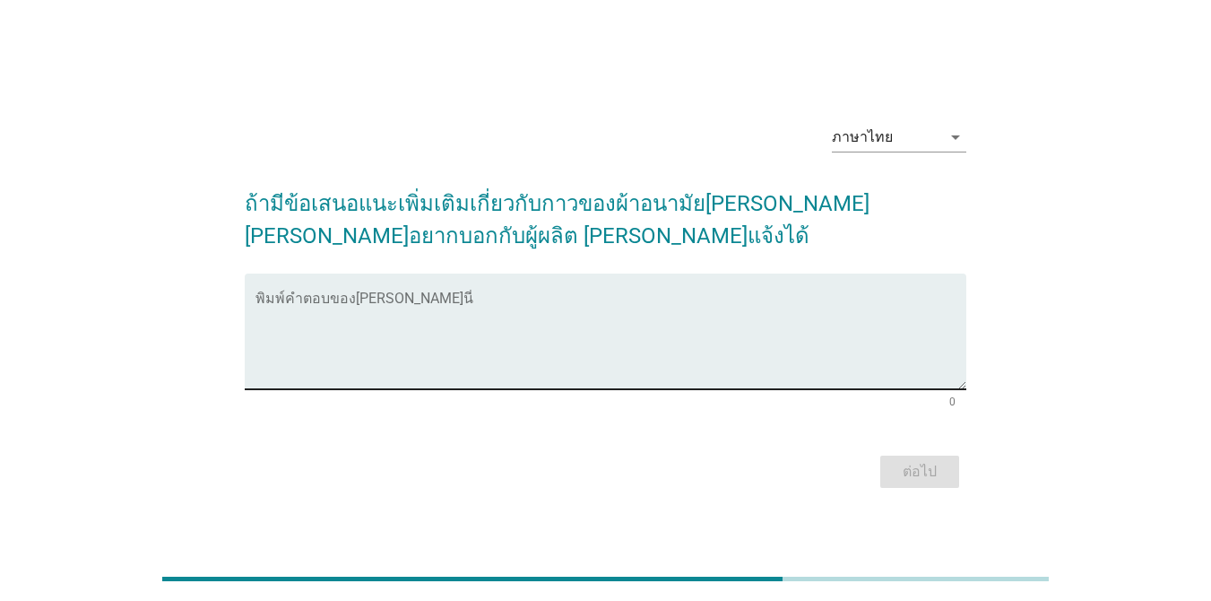
click at [862, 363] on textarea "พิมพ์คำตอบของคุณ ที่นี่" at bounding box center [611, 342] width 711 height 94
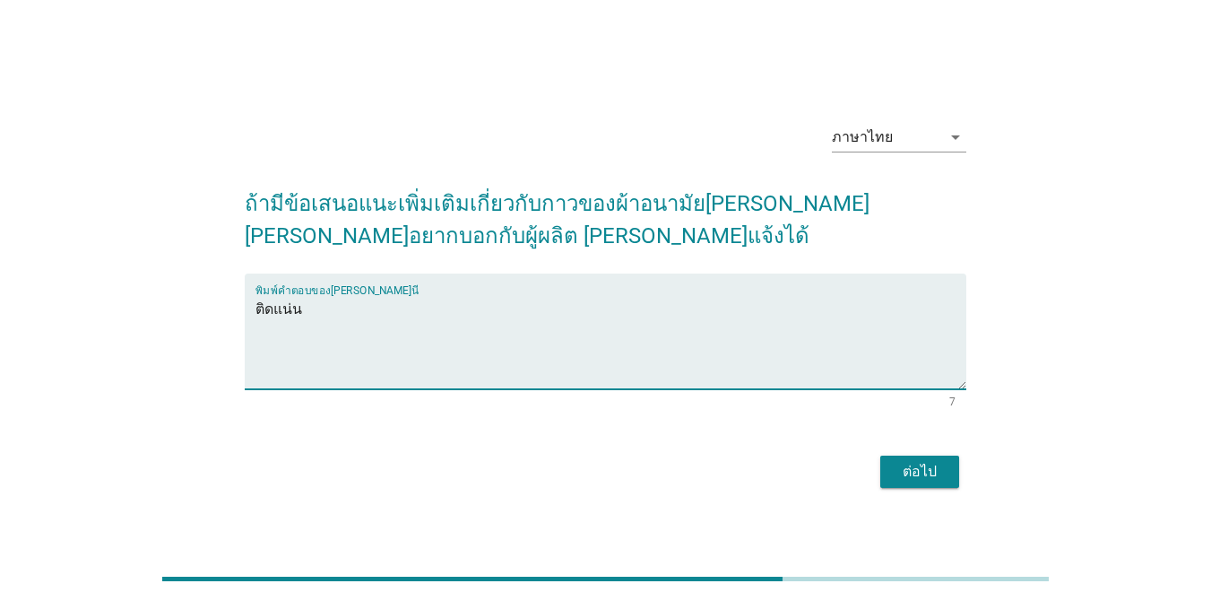
type textarea "ติดแน่น"
click at [882, 481] on button "ต่อไป" at bounding box center [919, 471] width 79 height 32
